Goal: Communication & Community: Ask a question

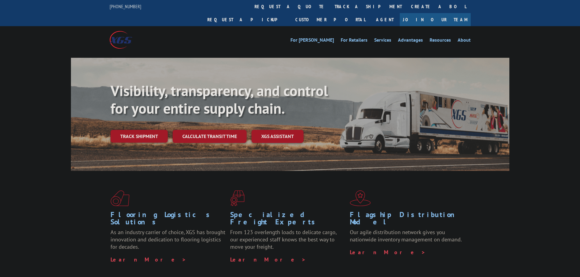
scroll to position [935, 0]
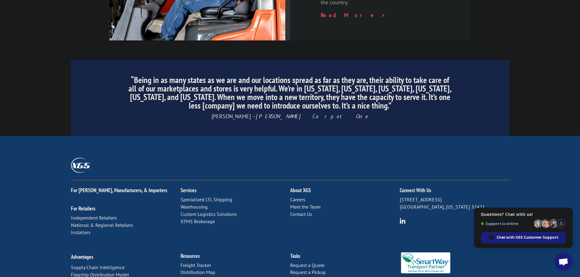
click at [195, 269] on link "Distribution Map" at bounding box center [197, 272] width 35 height 6
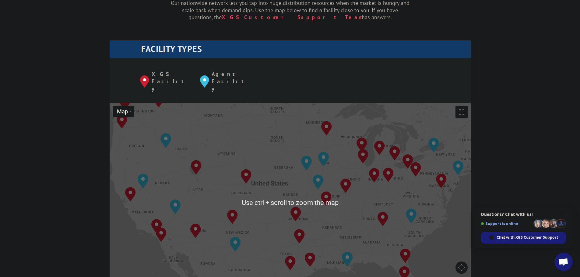
scroll to position [203, 0]
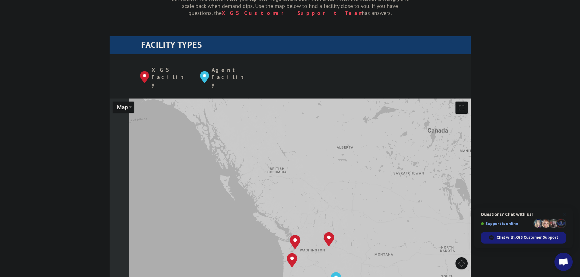
drag, startPoint x: 217, startPoint y: 148, endPoint x: 414, endPoint y: 292, distance: 243.9
click at [414, 277] on html "For [PERSON_NAME], Manufacturers, & Importers For Retailers Independent Retaile…" at bounding box center [290, 271] width 580 height 948
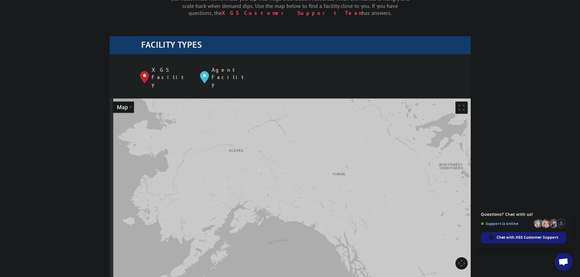
drag, startPoint x: 259, startPoint y: 149, endPoint x: 377, endPoint y: 270, distance: 168.9
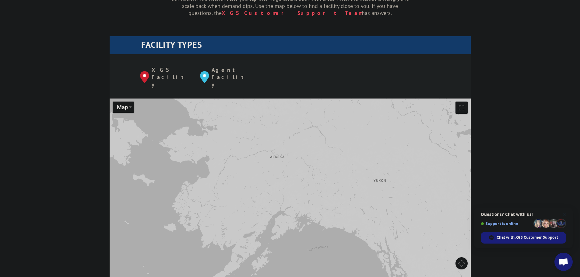
drag, startPoint x: 252, startPoint y: 161, endPoint x: 285, endPoint y: 171, distance: 35.2
click at [285, 171] on div "To navigate, press the arrow keys. Albuquerque, NM Baltimore, MD Boise, ID Char…" at bounding box center [290, 199] width 361 height 200
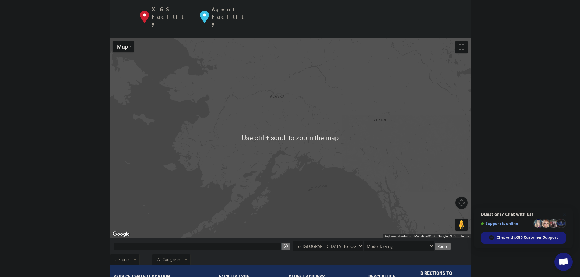
scroll to position [223, 0]
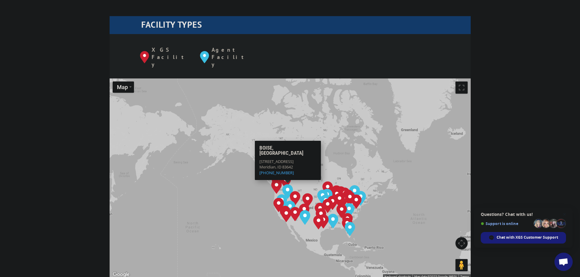
drag, startPoint x: 302, startPoint y: 191, endPoint x: 261, endPoint y: 155, distance: 54.4
click at [261, 155] on div "To navigate, press the arrow keys. Albuquerque, NM Baltimore, MD Boise, ID Char…" at bounding box center [290, 179] width 361 height 200
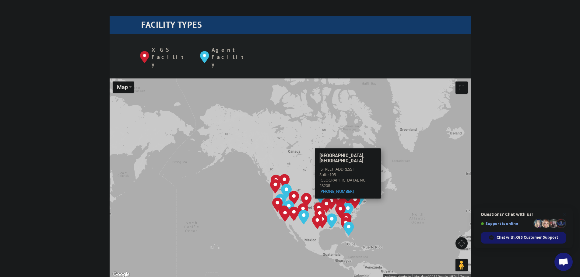
click at [519, 236] on span "Chat with XGS Customer Support" at bounding box center [526, 237] width 61 height 5
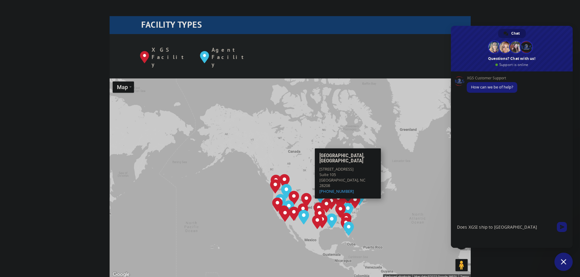
type textarea "Does XGSI ship to Alaska"
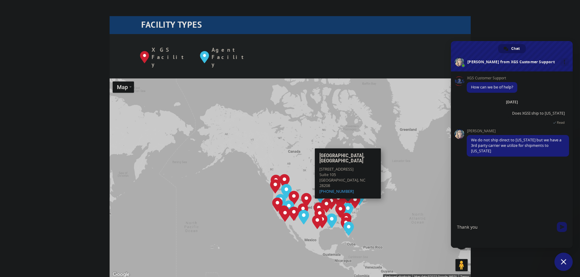
type textarea "Thank you"
click at [559, 227] on span "Send" at bounding box center [562, 227] width 10 height 10
click at [560, 260] on span "Close chat" at bounding box center [563, 262] width 18 height 18
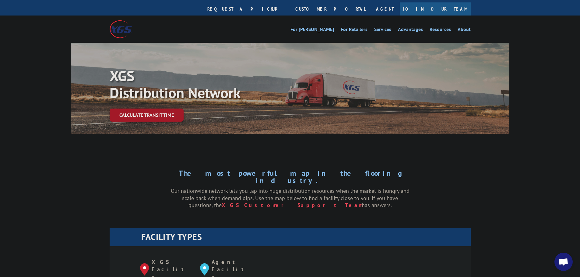
scroll to position [0, 0]
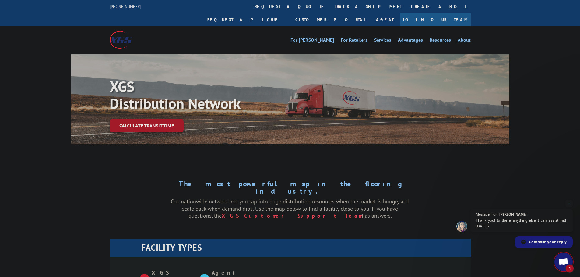
click at [515, 226] on span "Thank you! Is there anything else I can assist with today?" at bounding box center [521, 224] width 91 height 12
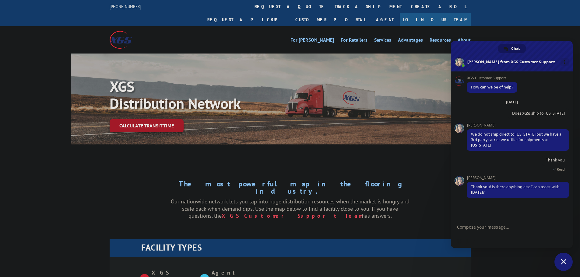
click at [484, 226] on textarea "Compose your message..." at bounding box center [505, 226] width 97 height 15
type textarea "No, that is all. Much appreciated"
click at [562, 226] on span "Send" at bounding box center [562, 227] width 5 height 5
click at [563, 265] on span "Close chat" at bounding box center [563, 262] width 18 height 18
